Goal: Task Accomplishment & Management: Manage account settings

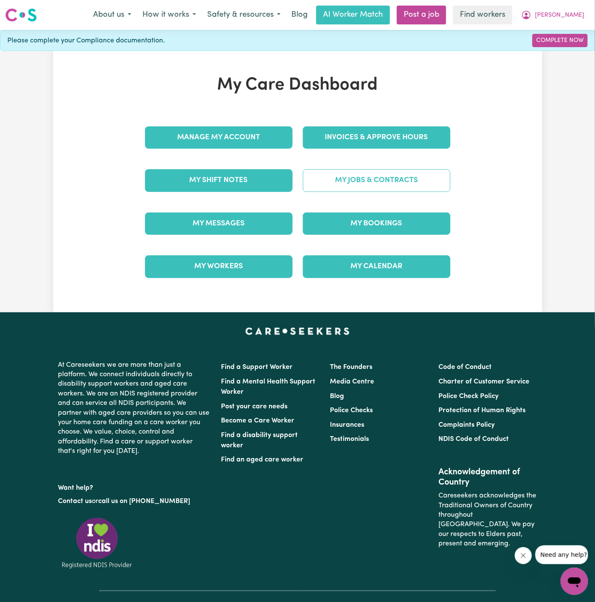
click at [380, 176] on link "My Jobs & Contracts" at bounding box center [376, 180] width 147 height 22
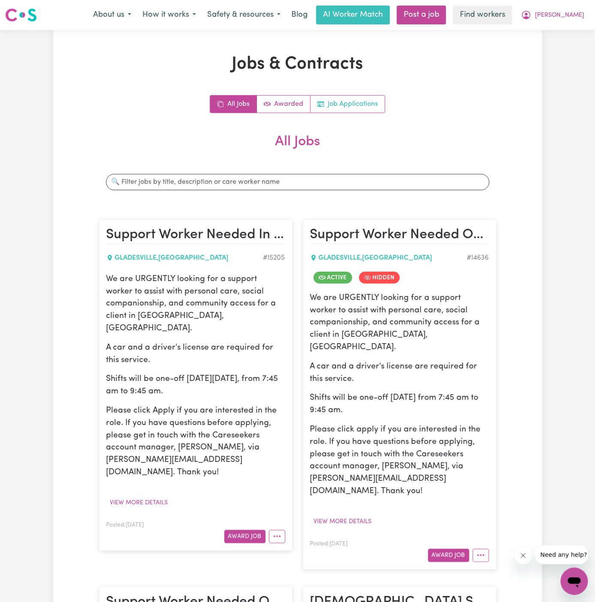
click at [373, 100] on link "Job Applications" at bounding box center [347, 104] width 74 height 17
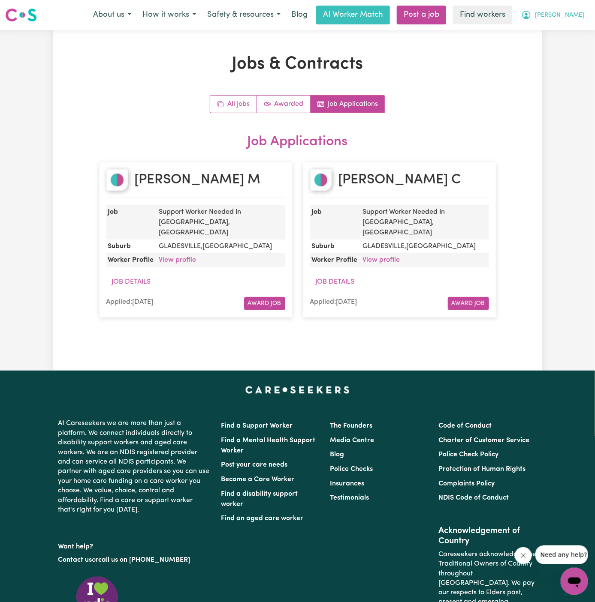
click at [575, 14] on span "[PERSON_NAME]" at bounding box center [559, 15] width 49 height 9
click at [571, 51] on link "Logout" at bounding box center [555, 49] width 68 height 16
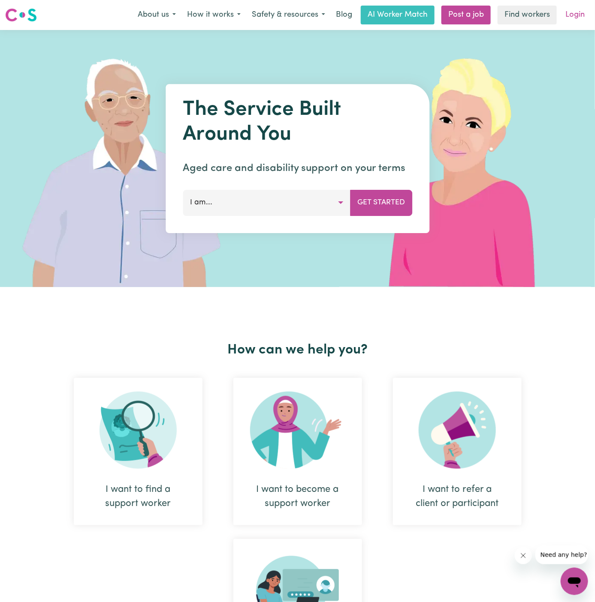
click at [582, 8] on link "Login" at bounding box center [575, 15] width 30 height 19
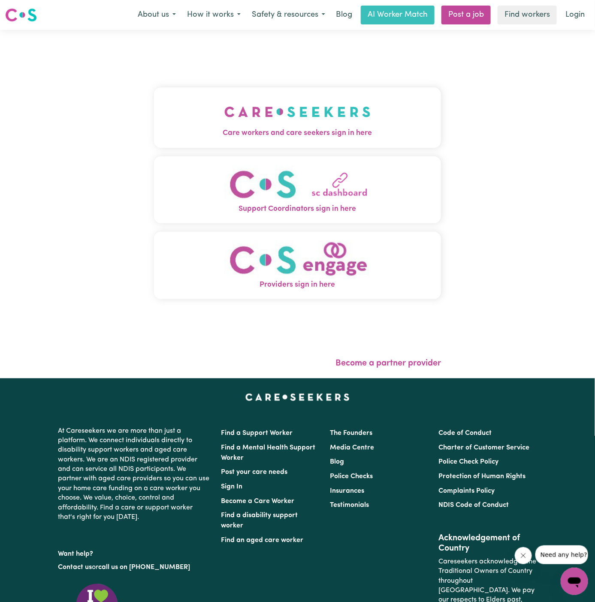
click at [260, 129] on span "Care workers and care seekers sign in here" at bounding box center [297, 133] width 287 height 11
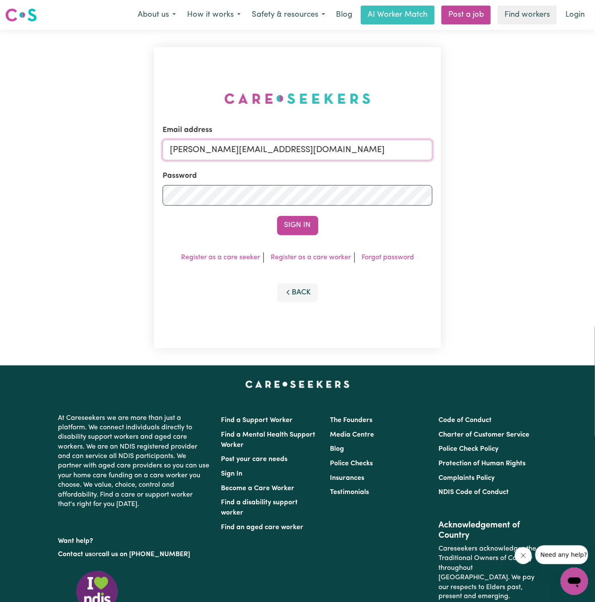
click at [339, 144] on input "[PERSON_NAME][EMAIL_ADDRESS][DOMAIN_NAME]" at bounding box center [297, 150] width 270 height 21
drag, startPoint x: 214, startPoint y: 150, endPoint x: 524, endPoint y: 150, distance: 309.9
click at [524, 150] on div "Email address [EMAIL_ADDRESS][DOMAIN_NAME] Password Sign In Register as a care …" at bounding box center [297, 198] width 595 height 336
click at [302, 223] on button "Sign In" at bounding box center [297, 225] width 41 height 19
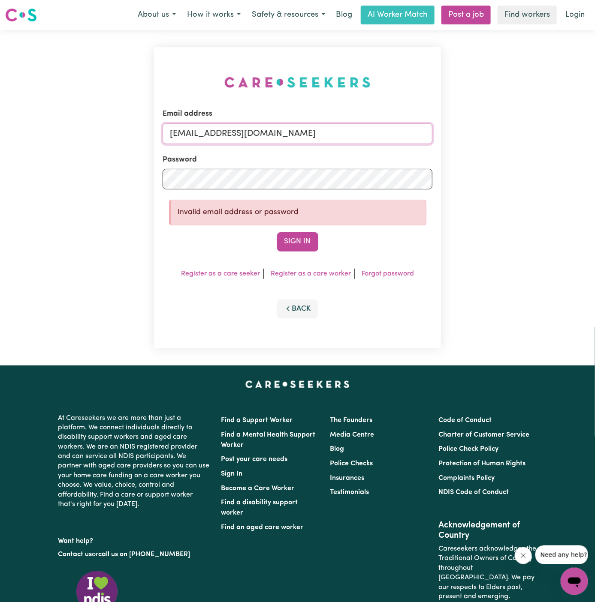
click at [256, 130] on input "[EMAIL_ADDRESS][DOMAIN_NAME]" at bounding box center [297, 133] width 270 height 21
click at [217, 135] on input "[EMAIL_ADDRESS][DOMAIN_NAME]" at bounding box center [297, 133] width 270 height 21
drag, startPoint x: 215, startPoint y: 133, endPoint x: 423, endPoint y: 137, distance: 207.9
click at [423, 137] on input "[EMAIL_ADDRESS][DOMAIN_NAME]" at bounding box center [297, 133] width 270 height 21
type input "[EMAIL_ADDRESS][DOMAIN_NAME]"
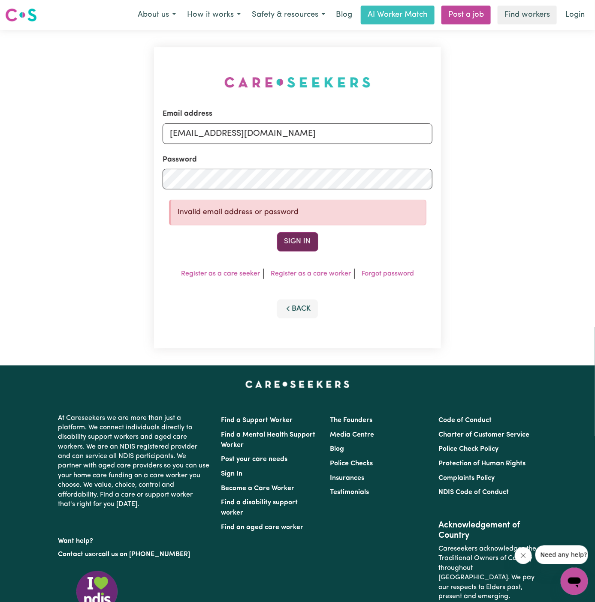
click at [316, 236] on button "Sign In" at bounding box center [297, 241] width 41 height 19
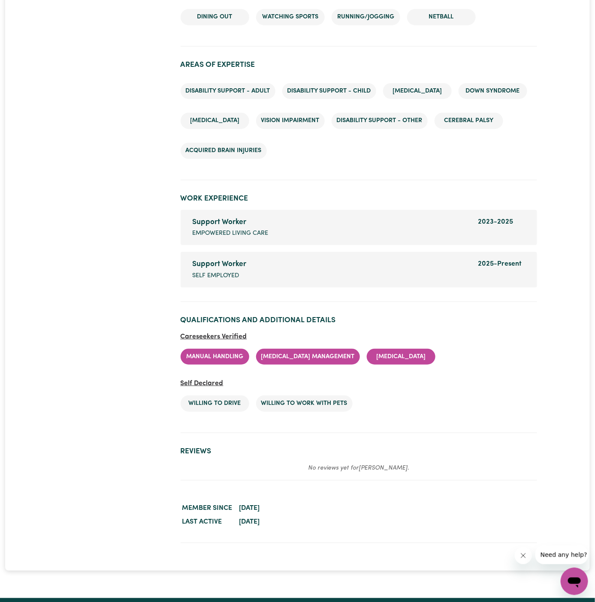
scroll to position [1182, 0]
